Goal: Task Accomplishment & Management: Manage account settings

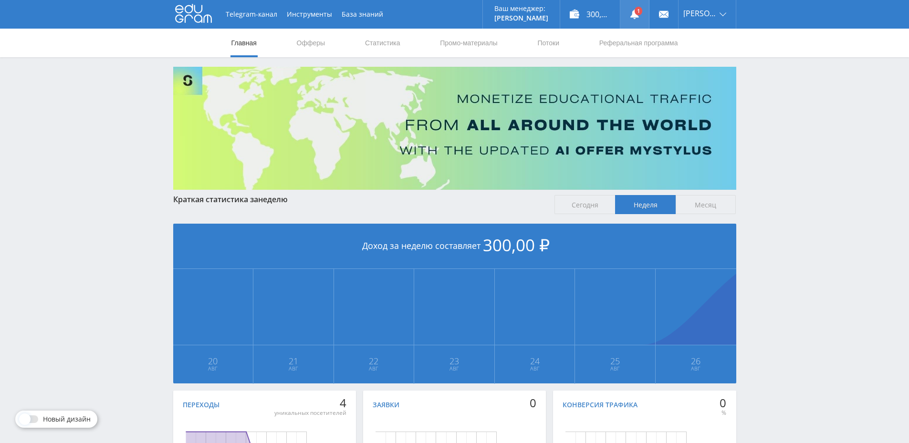
click at [644, 14] on link at bounding box center [634, 14] width 29 height 29
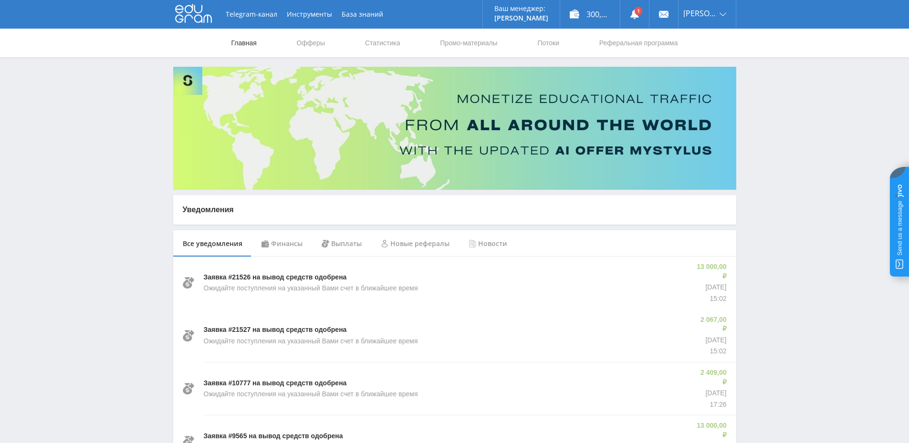
click at [238, 49] on link "Главная" at bounding box center [244, 43] width 27 height 29
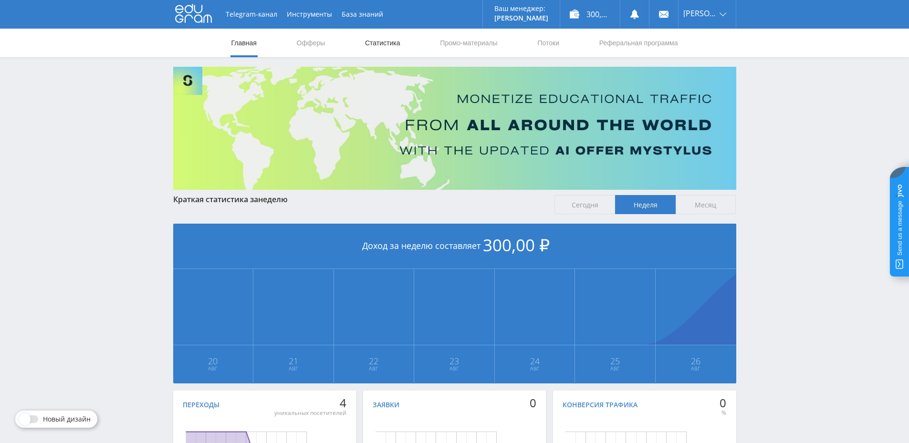
click at [380, 47] on link "Статистика" at bounding box center [382, 43] width 37 height 29
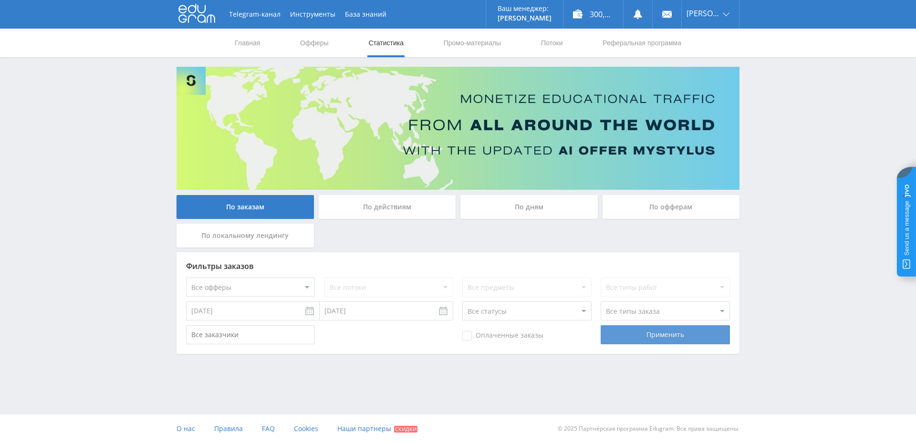
click at [615, 333] on div "Применить" at bounding box center [665, 335] width 129 height 19
click at [418, 206] on div "По действиям" at bounding box center [387, 207] width 137 height 24
click at [0, 0] on input "По действиям" at bounding box center [0, 0] width 0 height 0
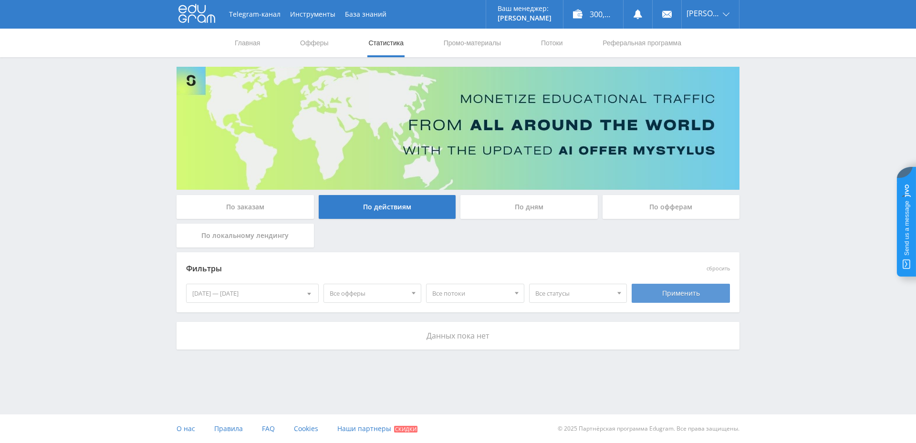
click at [666, 298] on div "Применить" at bounding box center [681, 293] width 98 height 19
click at [613, 6] on div "300,20 ₽" at bounding box center [594, 14] width 60 height 29
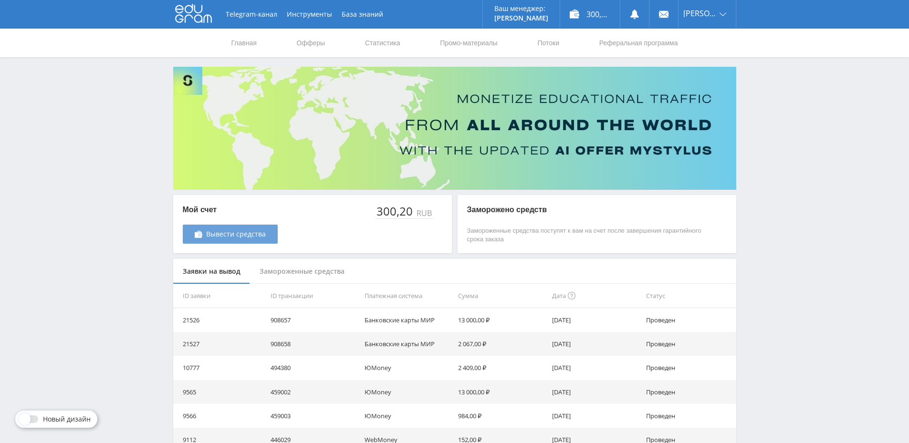
click at [247, 240] on link "Вывести средства" at bounding box center [230, 234] width 95 height 19
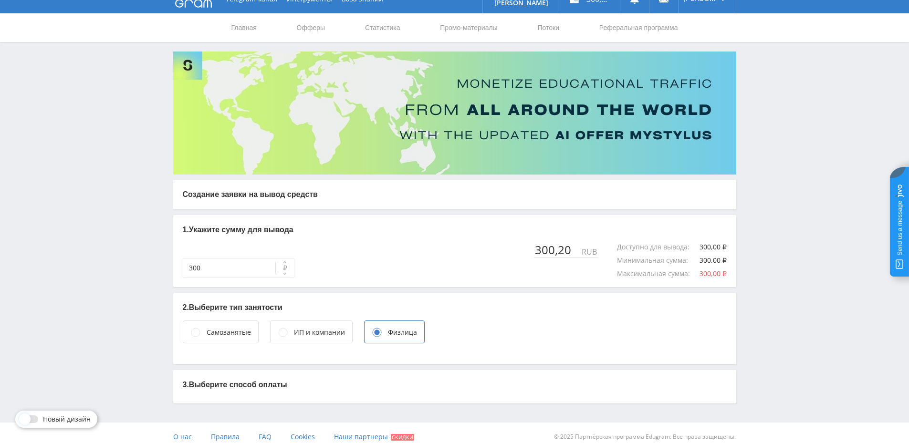
scroll to position [23, 0]
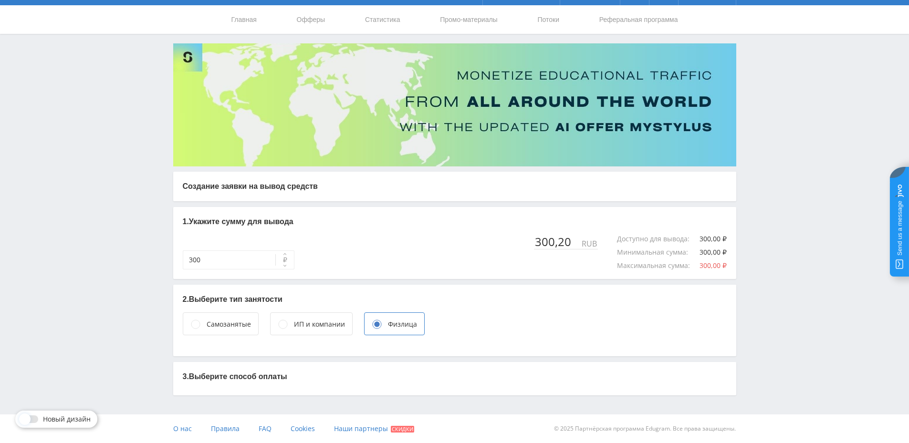
click at [232, 327] on div "Самозанятые" at bounding box center [229, 324] width 44 height 11
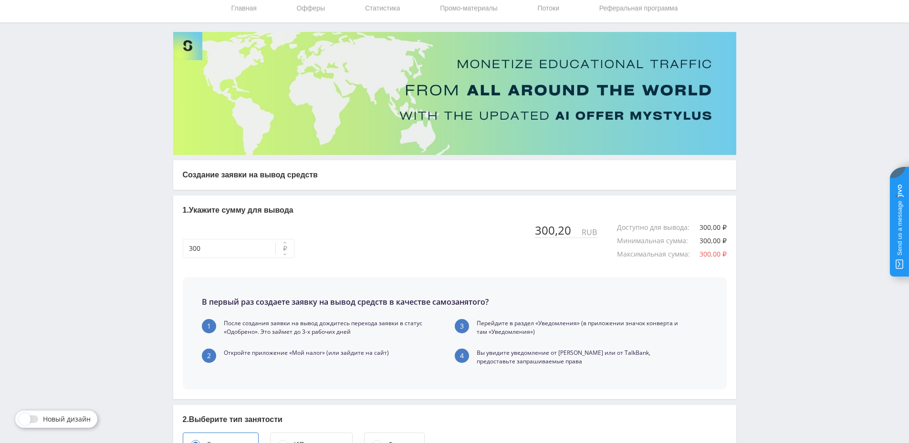
scroll to position [0, 0]
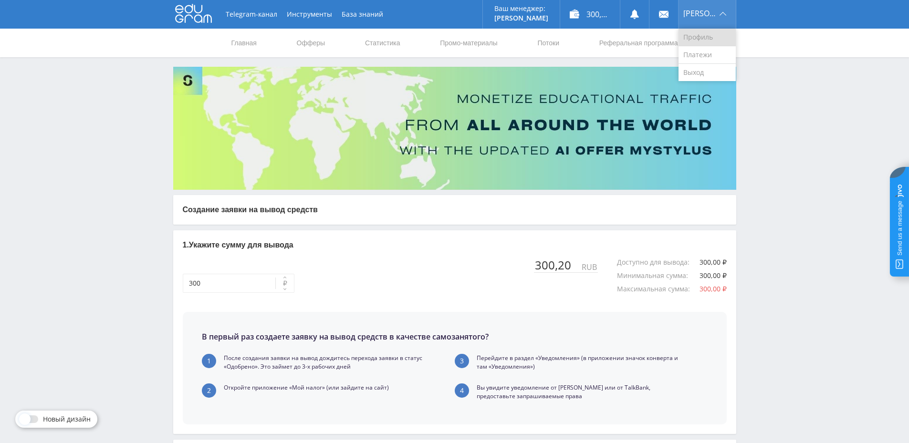
click at [704, 42] on link "Профиль" at bounding box center [707, 38] width 57 height 18
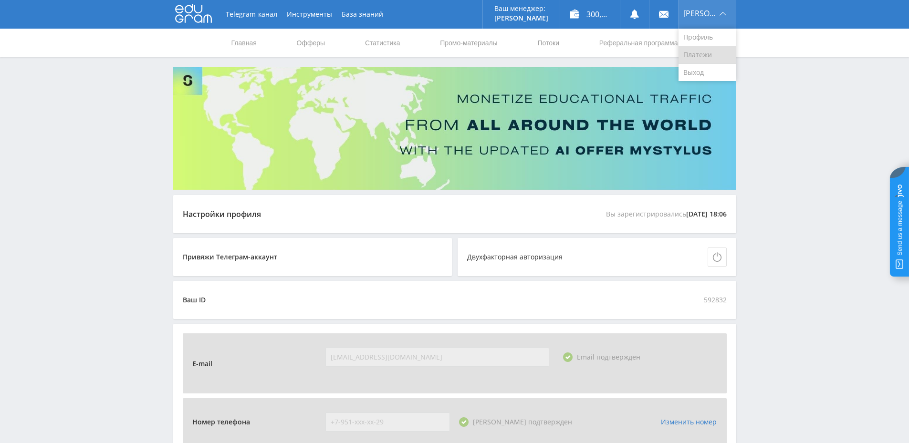
click at [703, 51] on link "Платежи" at bounding box center [707, 55] width 57 height 18
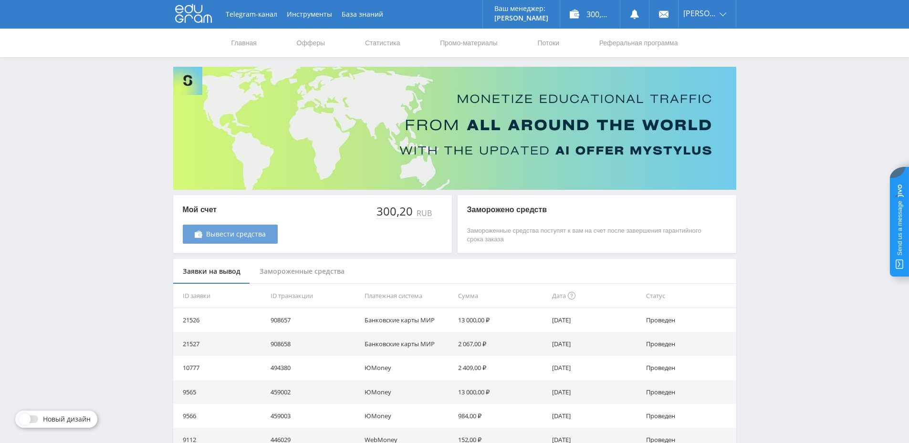
click at [235, 237] on span "Вывести средства" at bounding box center [236, 235] width 60 height 8
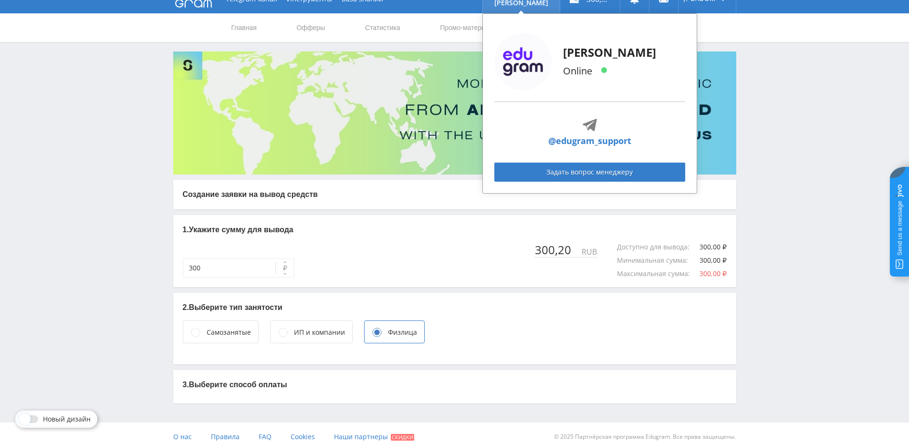
scroll to position [23, 0]
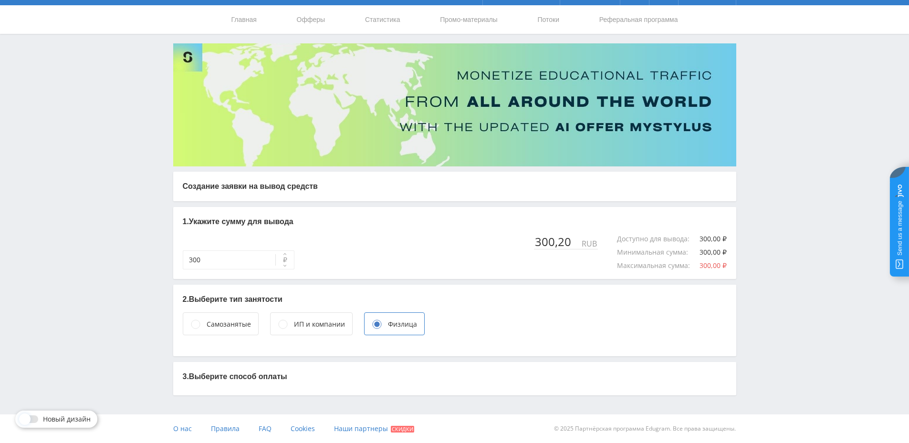
click at [213, 320] on div "Самозанятые" at bounding box center [229, 324] width 44 height 11
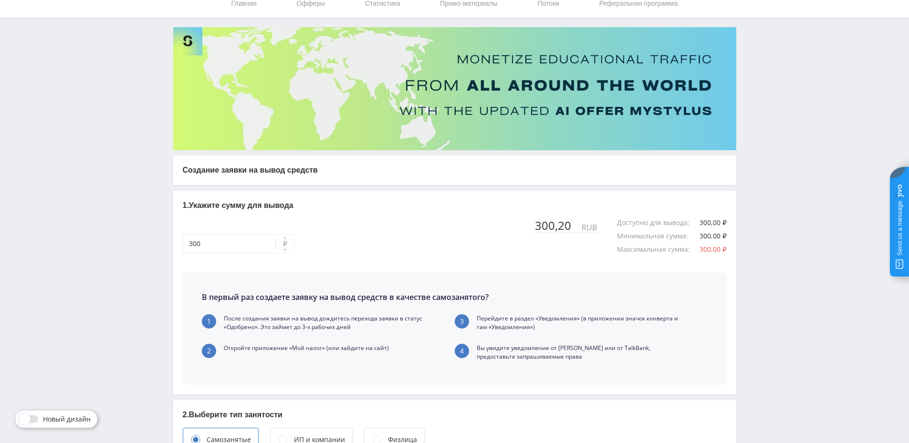
scroll to position [149, 0]
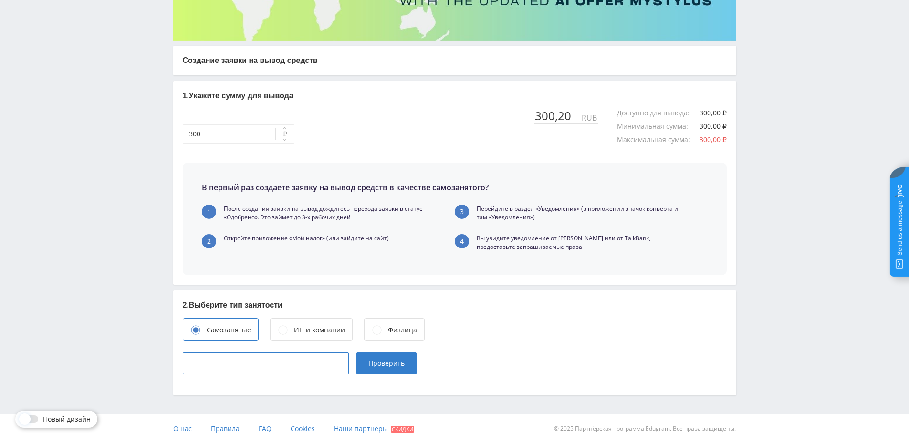
click at [229, 365] on input "____________" at bounding box center [266, 364] width 166 height 22
type input "366104568388"
click at [406, 366] on button "Проверить" at bounding box center [387, 364] width 60 height 22
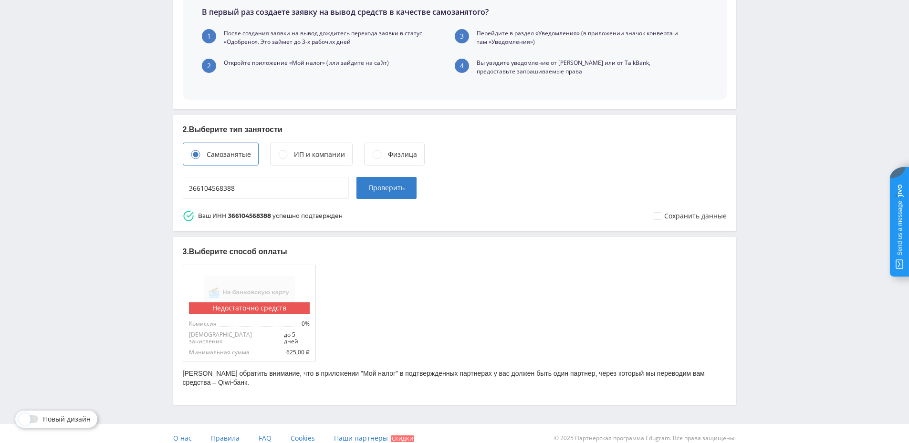
scroll to position [328, 0]
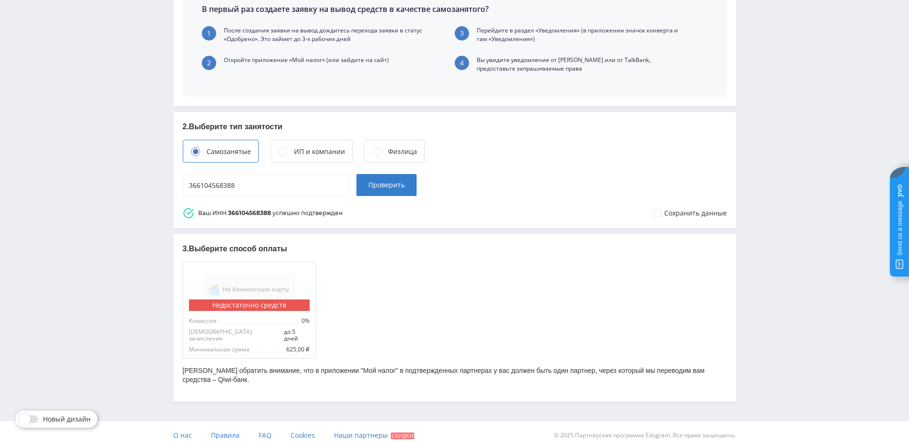
click at [388, 152] on div "Физлица" at bounding box center [402, 152] width 29 height 11
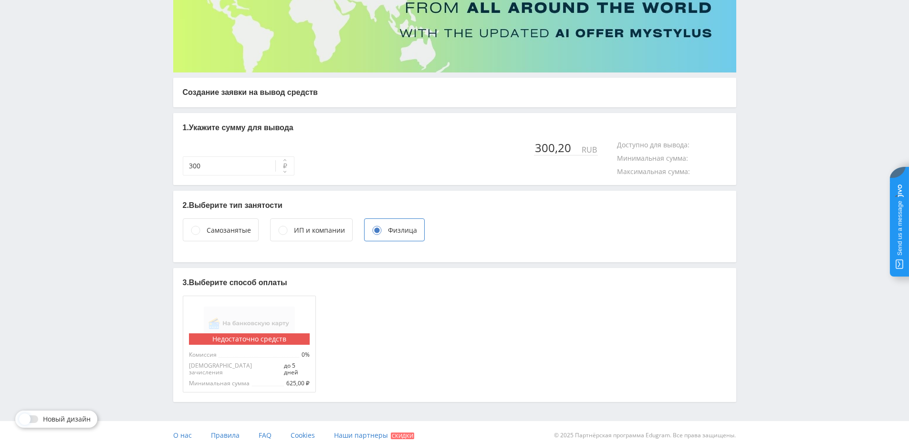
scroll to position [23, 0]
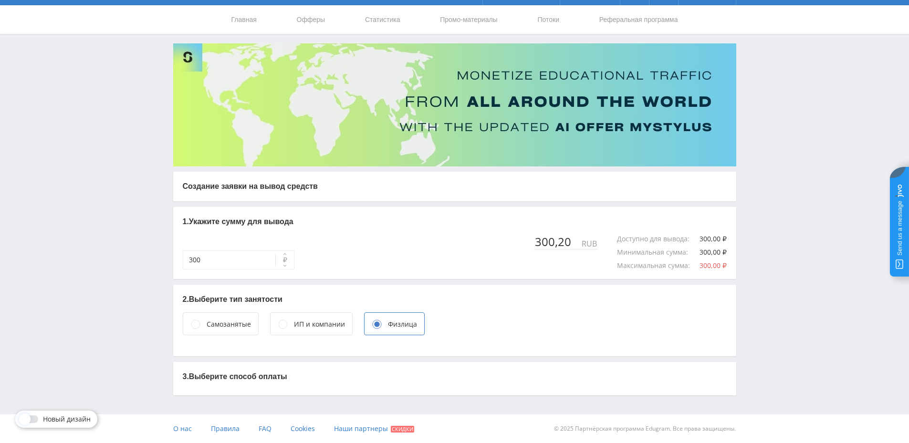
click at [282, 377] on p "3. Выберите способ оплаты" at bounding box center [455, 377] width 544 height 11
click at [323, 325] on div "ИП и компании" at bounding box center [319, 324] width 51 height 11
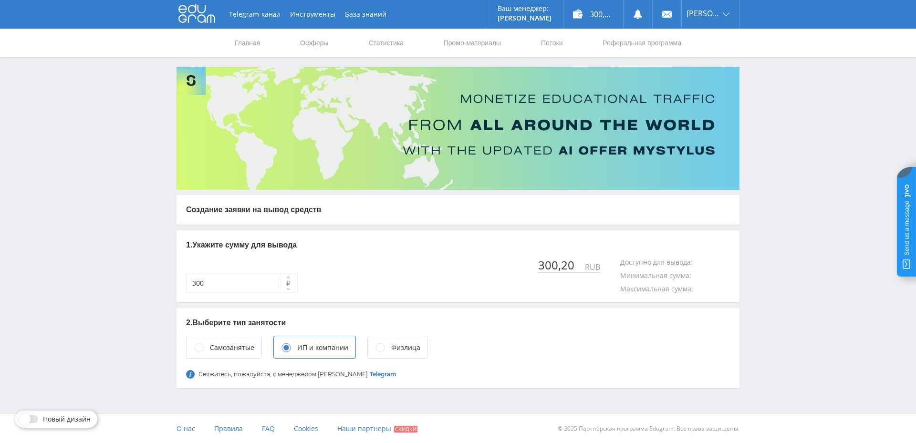
click at [229, 348] on div "Самозанятые" at bounding box center [232, 348] width 44 height 11
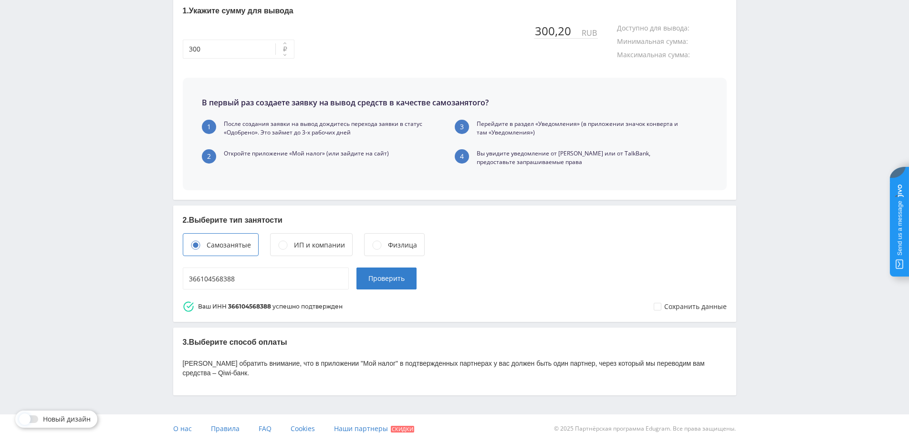
click at [409, 242] on div "Физлица" at bounding box center [402, 245] width 29 height 11
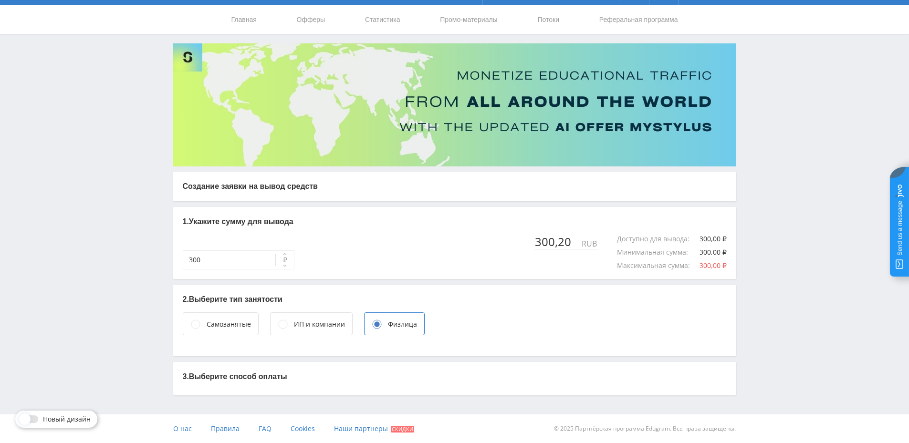
scroll to position [117, 0]
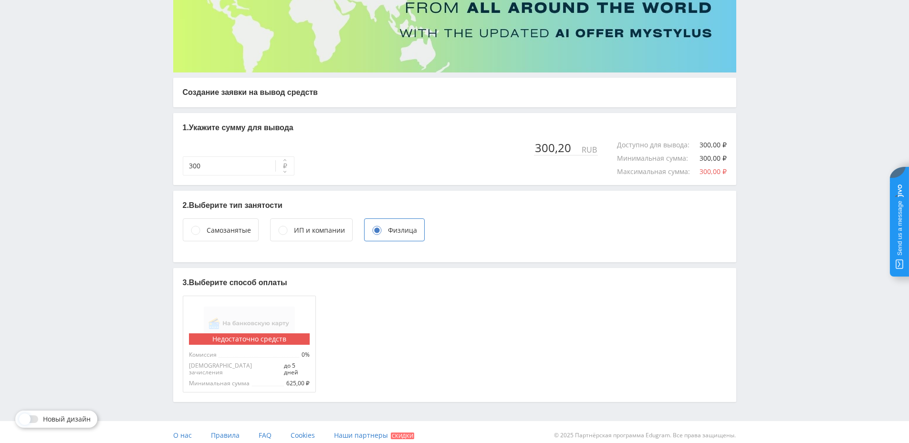
click at [330, 231] on div "ИП и компании" at bounding box center [319, 230] width 51 height 11
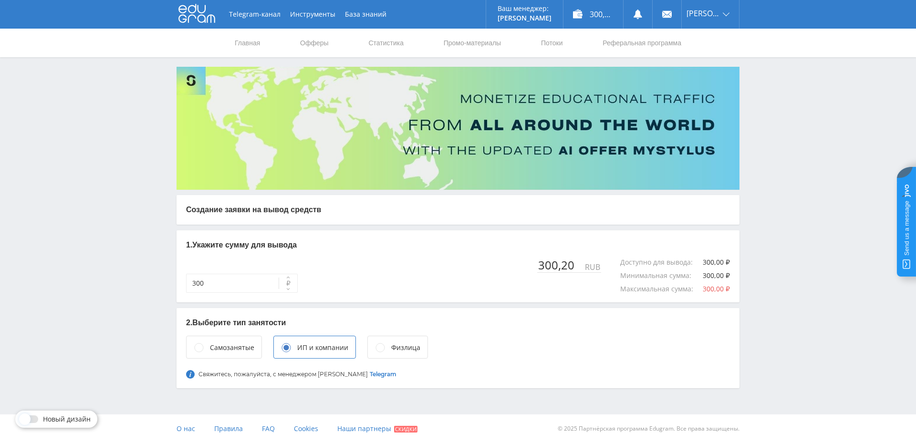
click at [221, 339] on div "Самозанятые" at bounding box center [224, 347] width 76 height 23
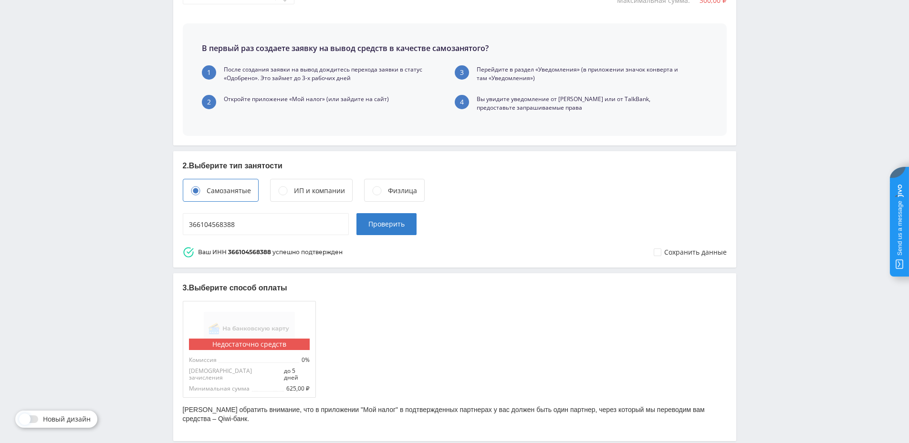
scroll to position [328, 0]
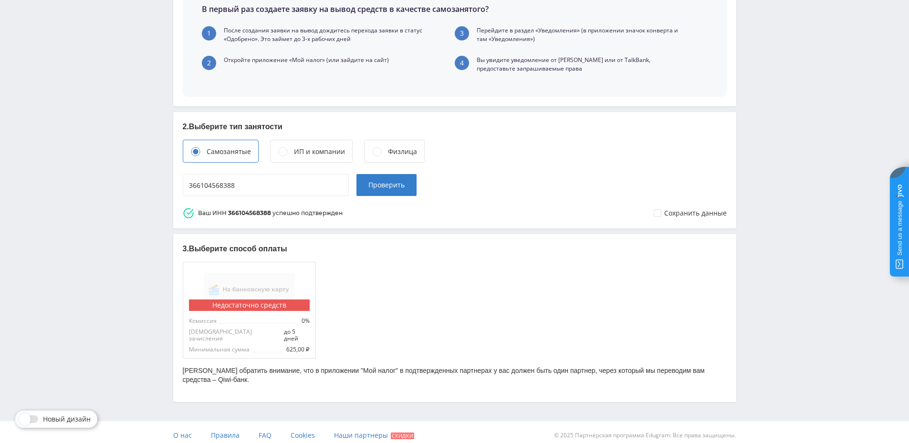
click at [385, 150] on div "Физлица" at bounding box center [394, 151] width 61 height 23
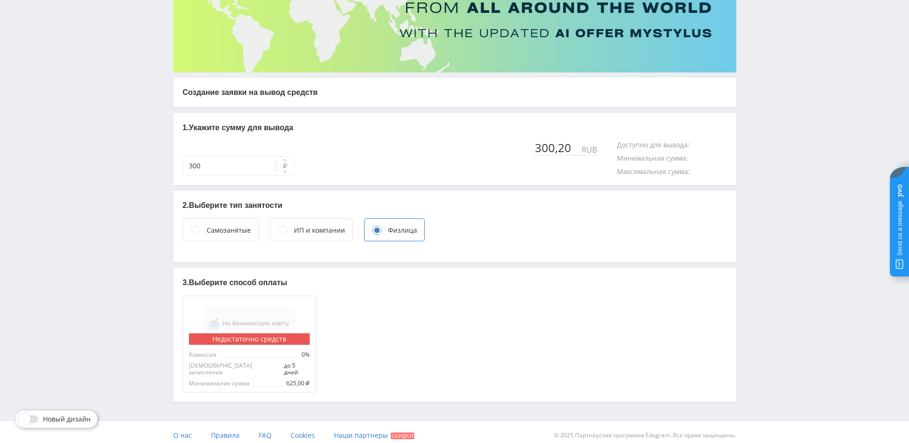
scroll to position [23, 0]
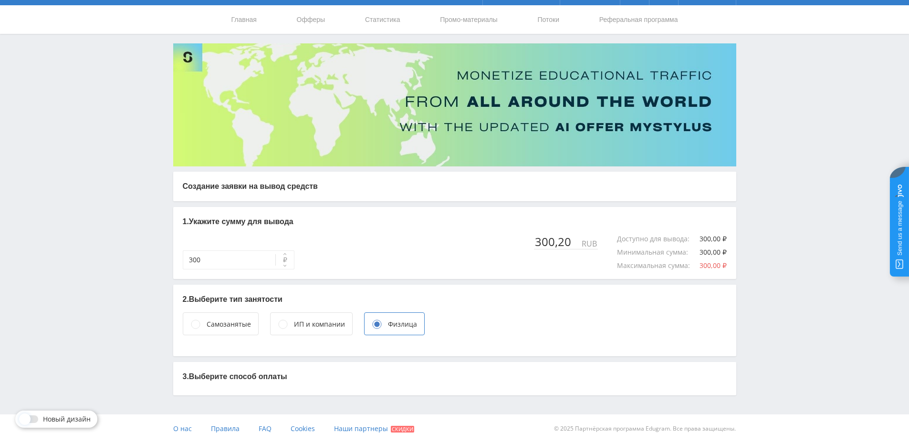
click at [219, 325] on div "Самозанятые" at bounding box center [229, 324] width 44 height 11
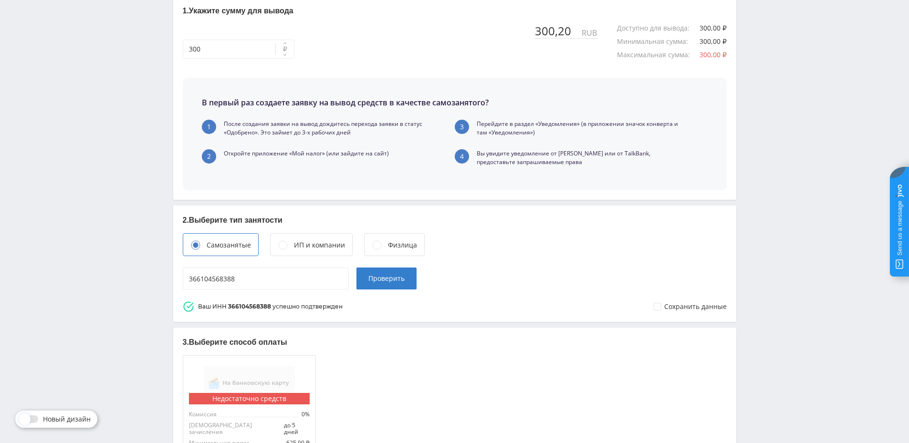
scroll to position [328, 0]
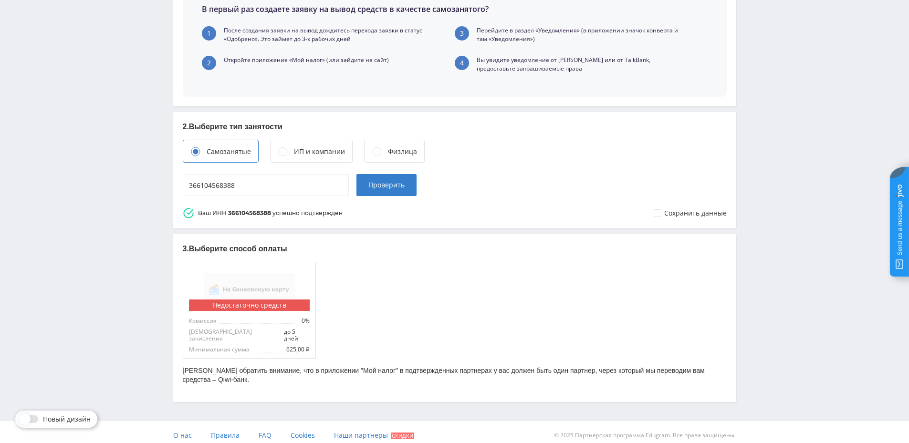
click at [396, 151] on div "Физлица" at bounding box center [402, 152] width 29 height 11
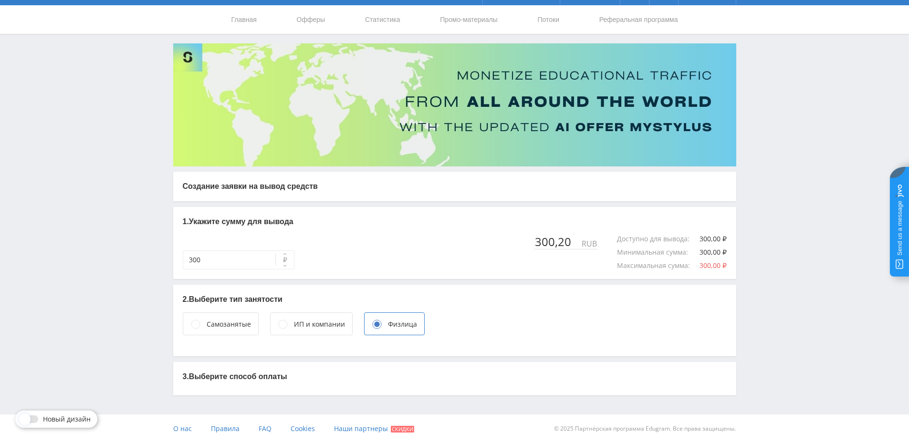
scroll to position [23, 0]
click at [329, 325] on div "ИП и компании" at bounding box center [319, 324] width 51 height 11
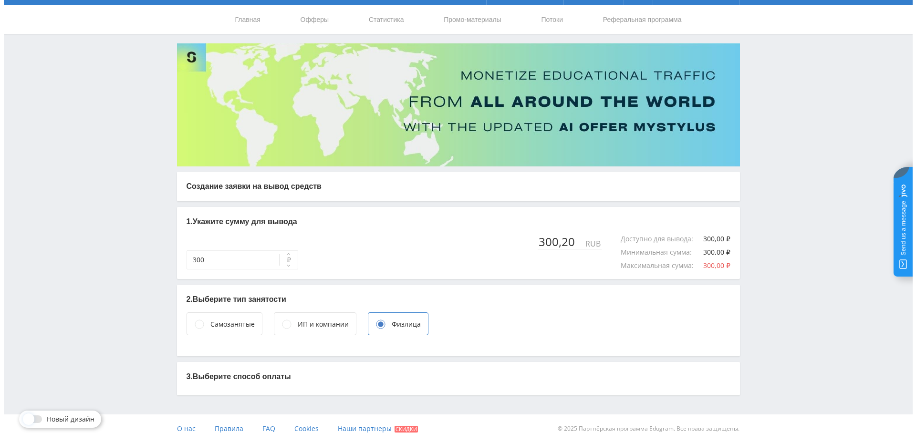
scroll to position [0, 0]
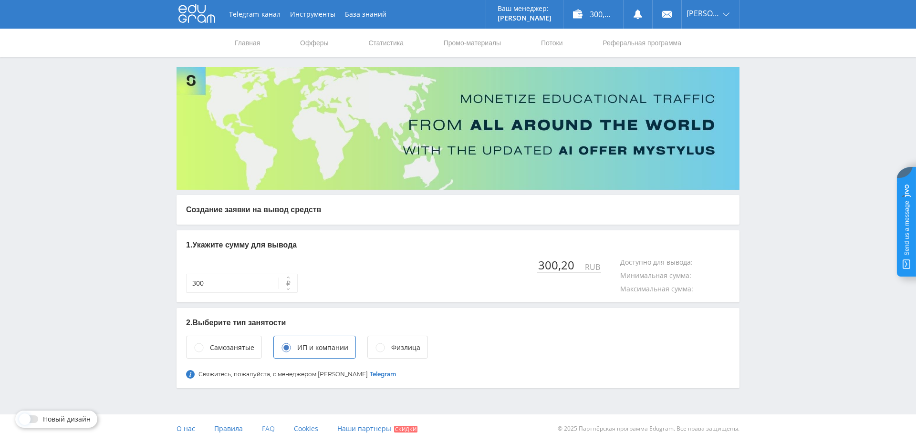
click at [270, 434] on link "FAQ" at bounding box center [268, 429] width 13 height 29
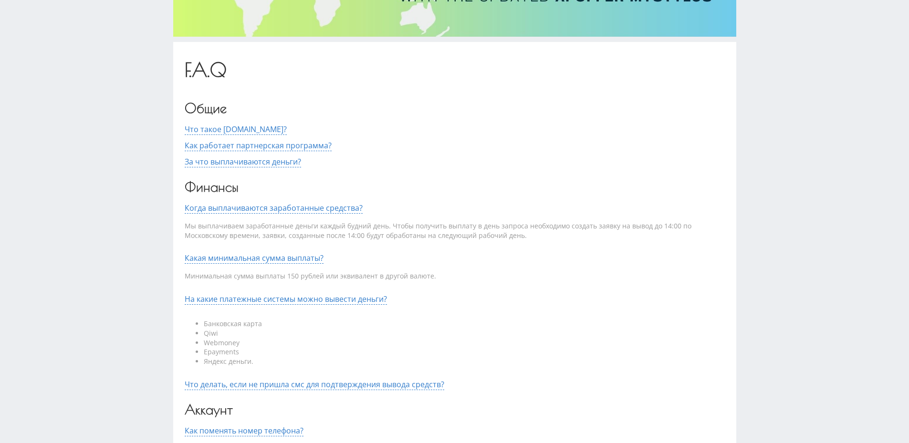
scroll to position [39, 0]
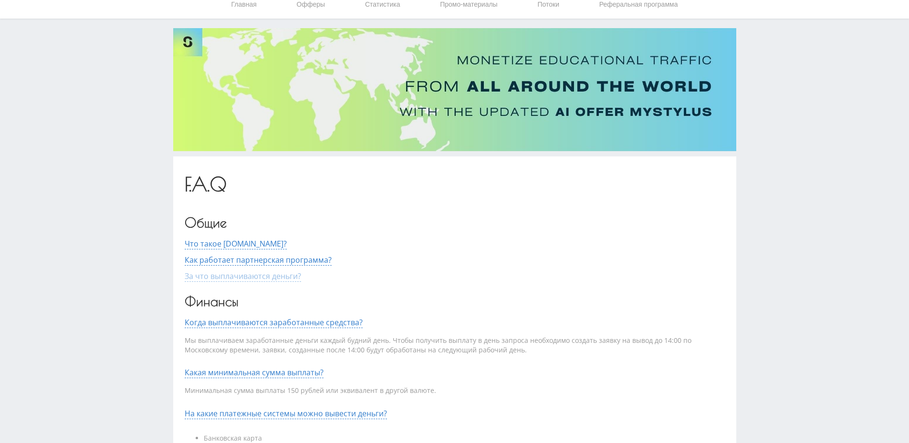
click at [290, 277] on span "За что выплачиваются деньги?" at bounding box center [243, 276] width 116 height 11
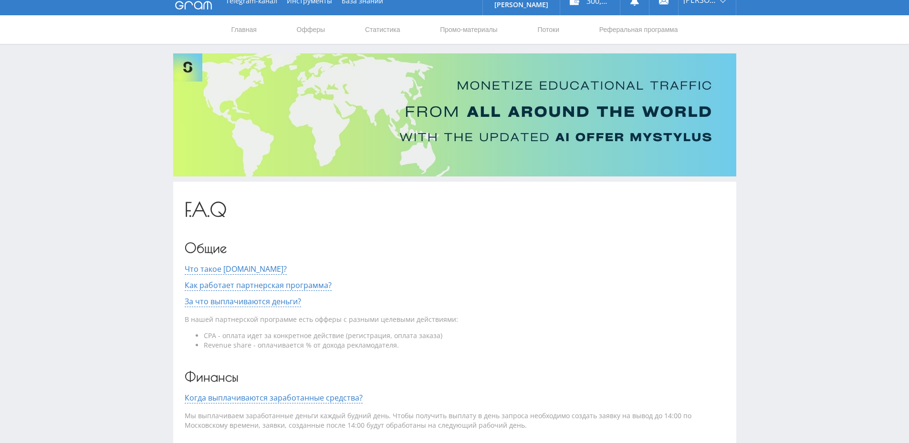
scroll to position [0, 0]
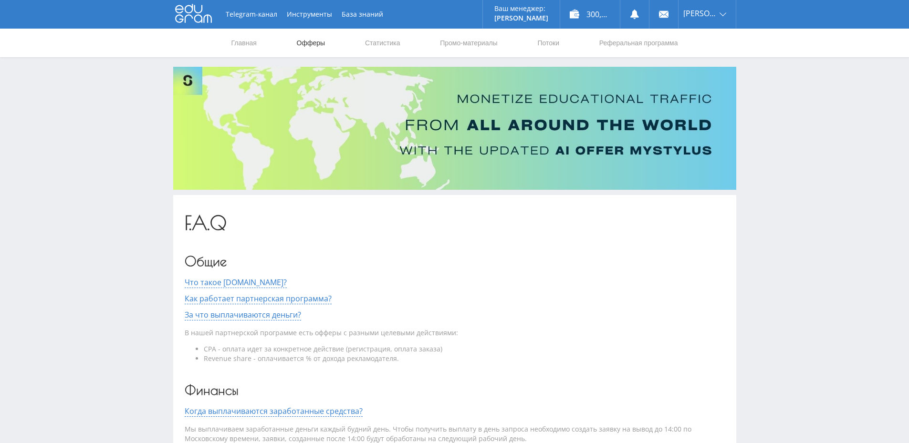
click at [313, 45] on link "Офферы" at bounding box center [311, 43] width 31 height 29
